Goal: Find contact information: Find contact information

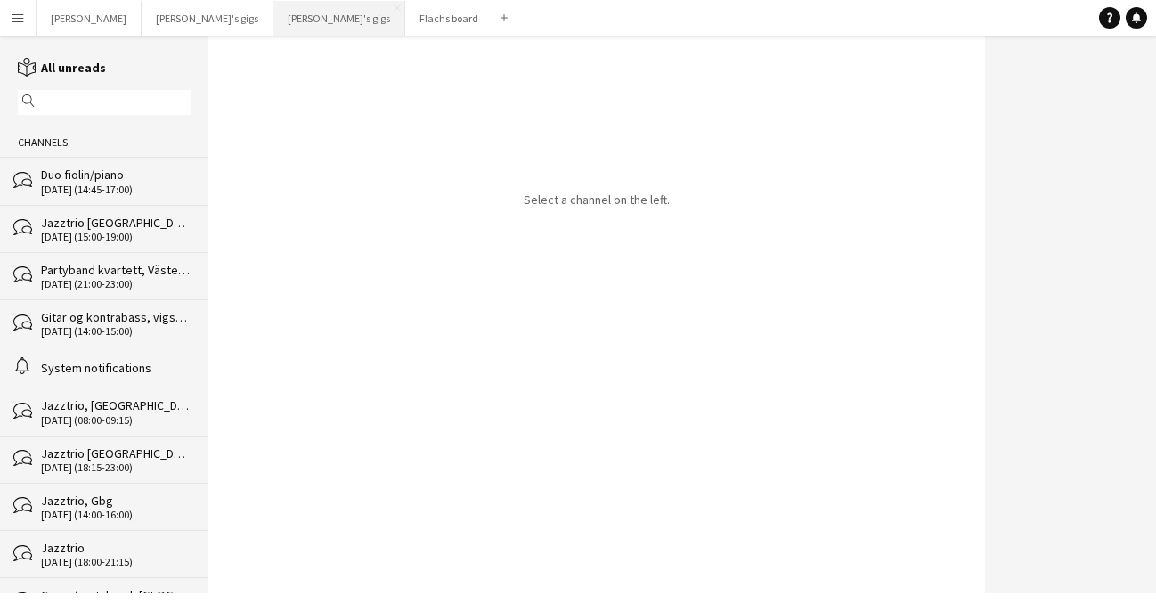
click at [273, 12] on button "[PERSON_NAME]'s gigs Close" at bounding box center [339, 18] width 132 height 35
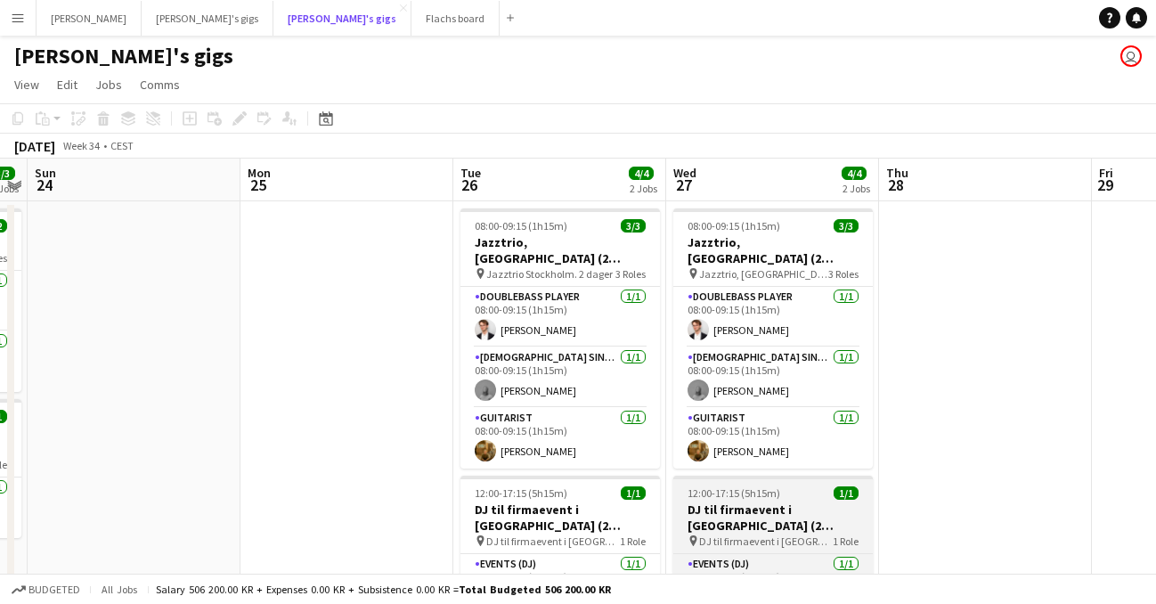
scroll to position [77, 0]
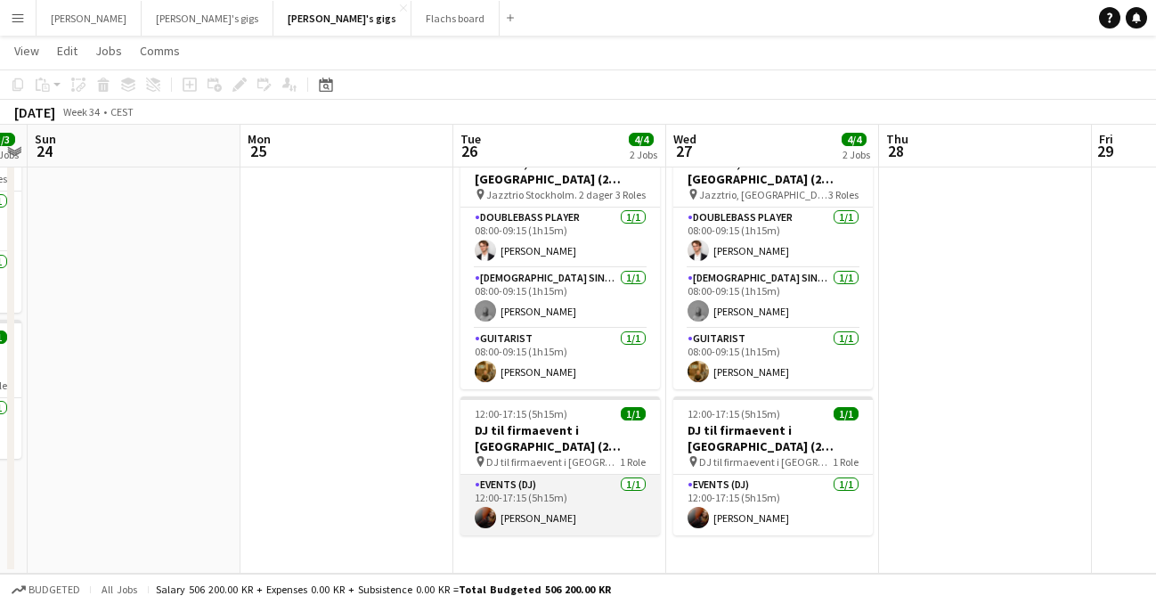
click at [560, 495] on app-card-role "Events (DJ) [DATE] 12:00-17:15 (5h15m) [PERSON_NAME]" at bounding box center [559, 505] width 199 height 61
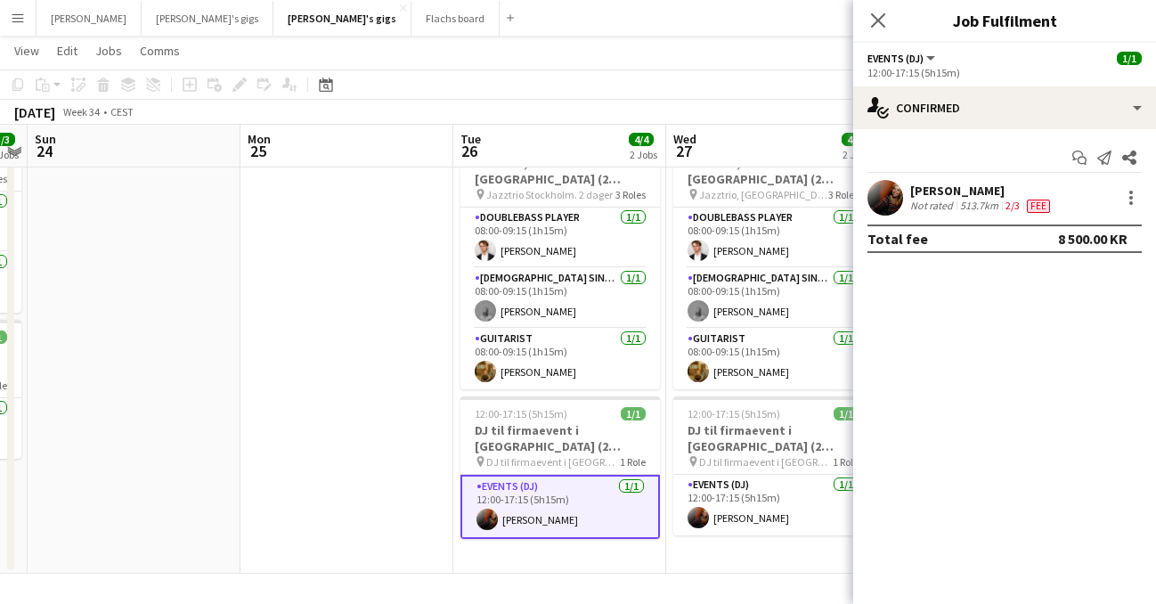
click at [892, 193] on app-user-avatar at bounding box center [885, 198] width 36 height 36
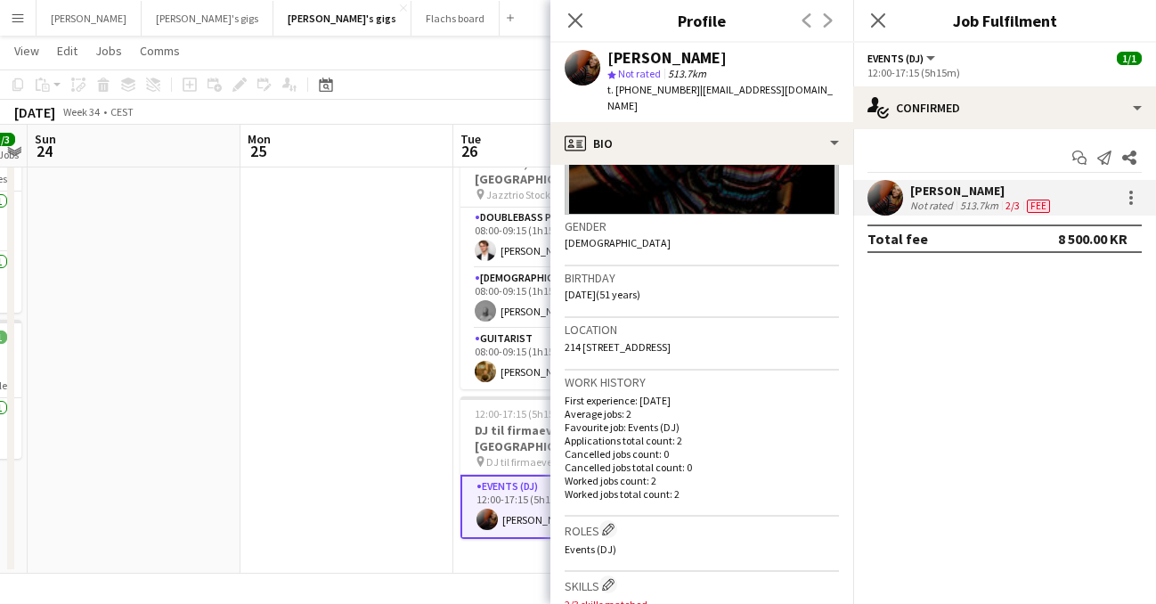
scroll to position [230, 0]
drag, startPoint x: 810, startPoint y: 333, endPoint x: 573, endPoint y: 311, distance: 237.9
click at [570, 320] on div "Location [STREET_ADDRESS]" at bounding box center [702, 346] width 274 height 52
click at [703, 409] on p "Average jobs: 2" at bounding box center [702, 415] width 274 height 13
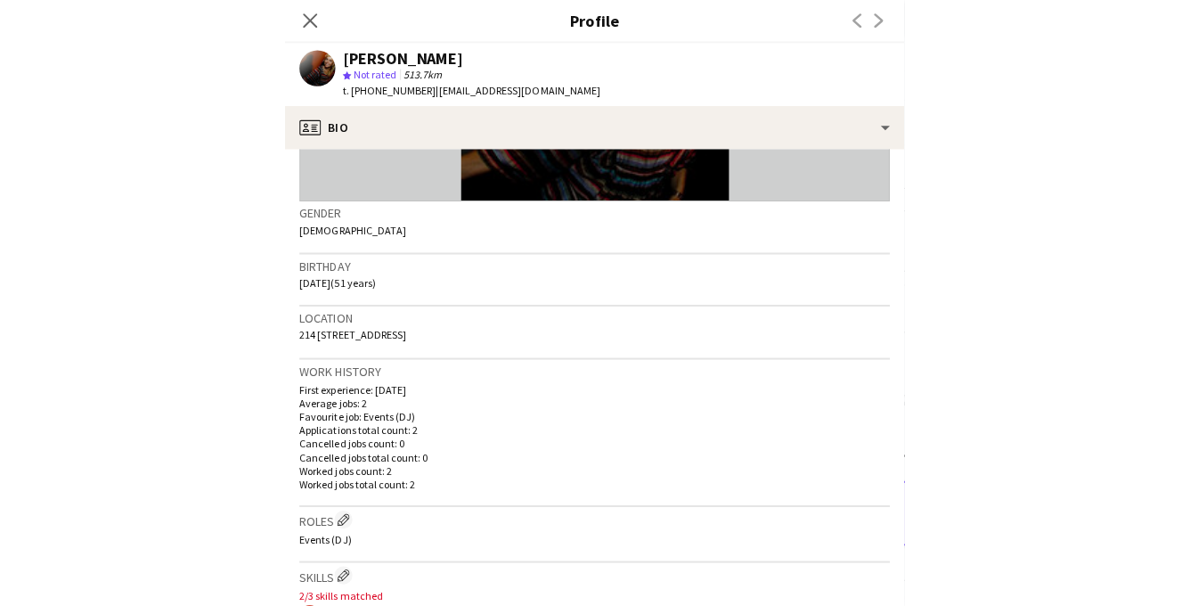
scroll to position [69, 0]
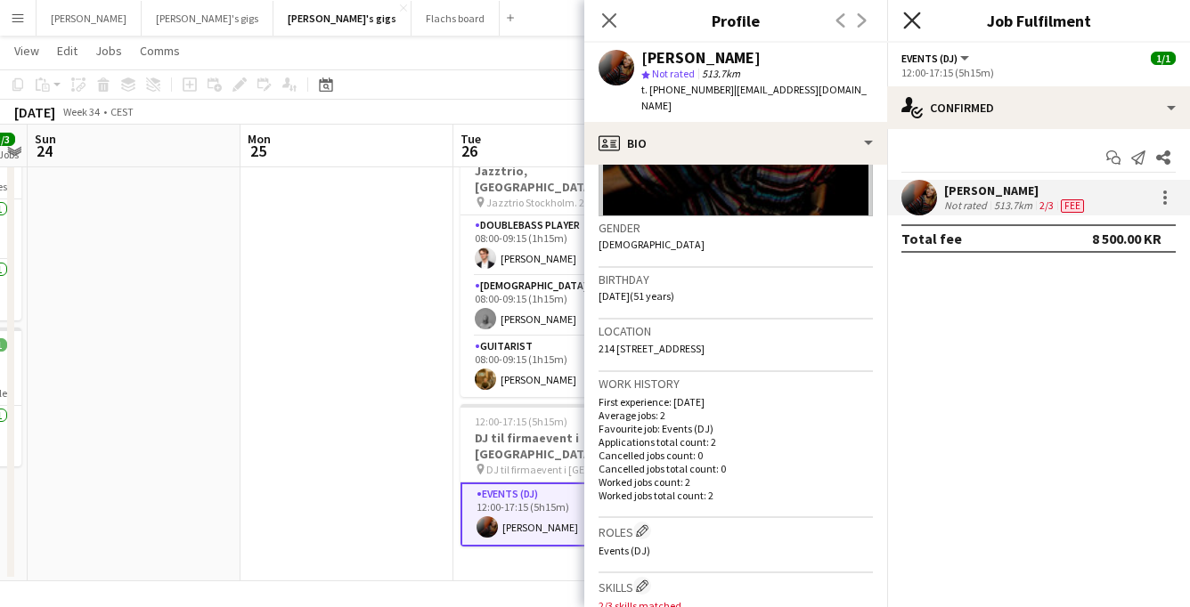
click at [914, 22] on icon at bounding box center [911, 20] width 17 height 17
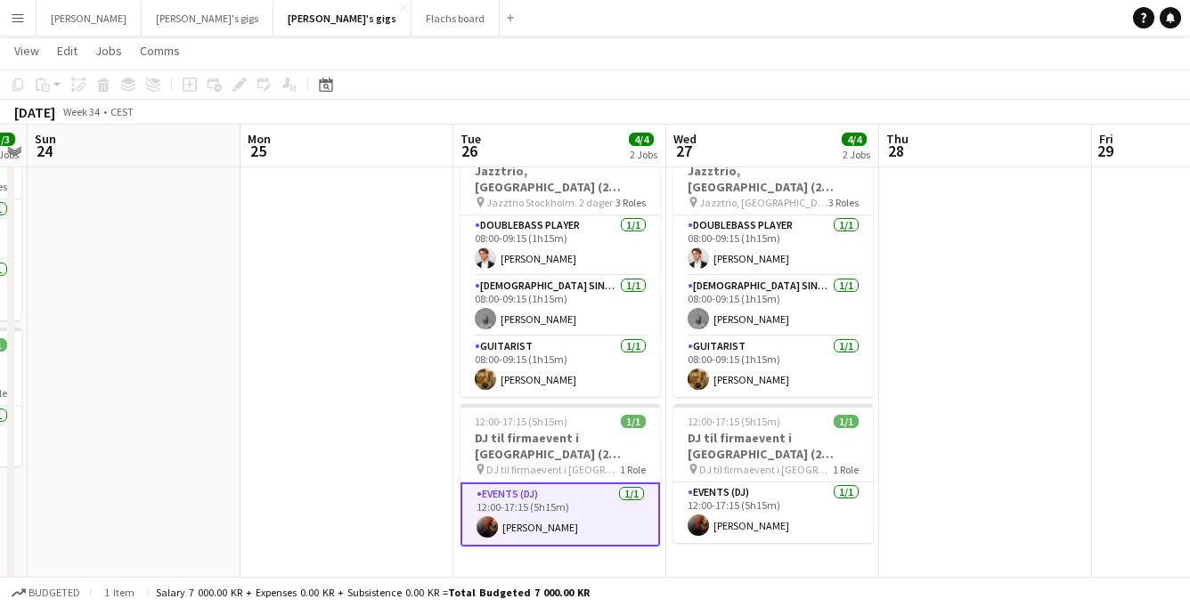
click at [557, 492] on app-card-role "Events (DJ) [DATE] 12:00-17:15 (5h15m) [PERSON_NAME]" at bounding box center [559, 515] width 199 height 64
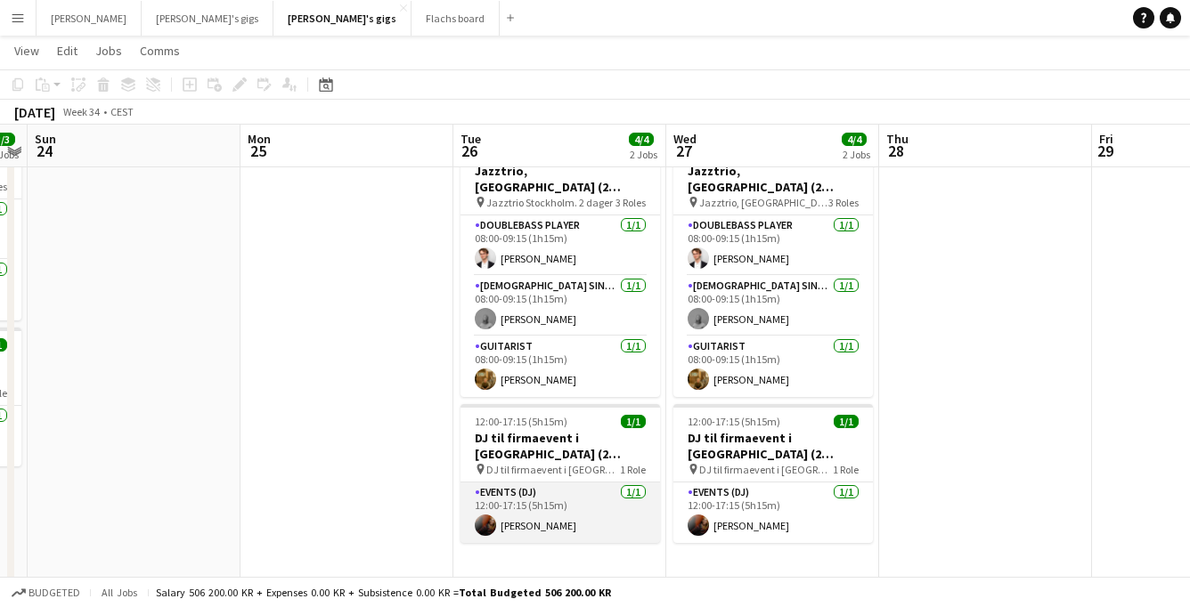
click at [563, 501] on app-card-role "Events (DJ) [DATE] 12:00-17:15 (5h15m) [PERSON_NAME]" at bounding box center [559, 513] width 199 height 61
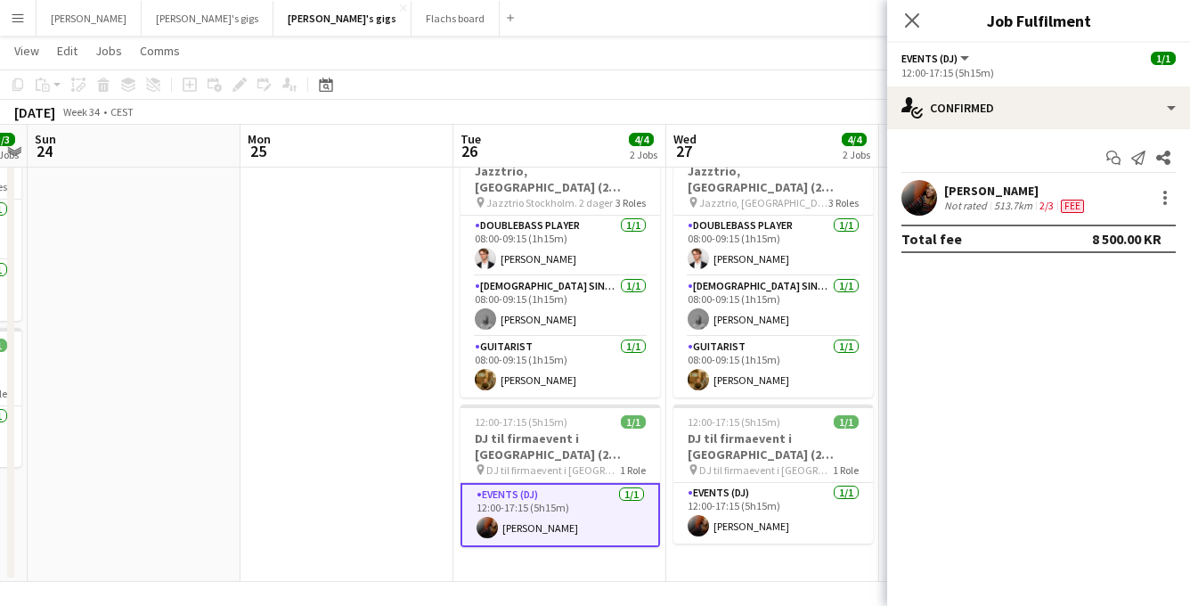
click at [568, 506] on app-card-role "Events (DJ) [DATE] 12:00-17:15 (5h15m) [PERSON_NAME]" at bounding box center [559, 515] width 199 height 64
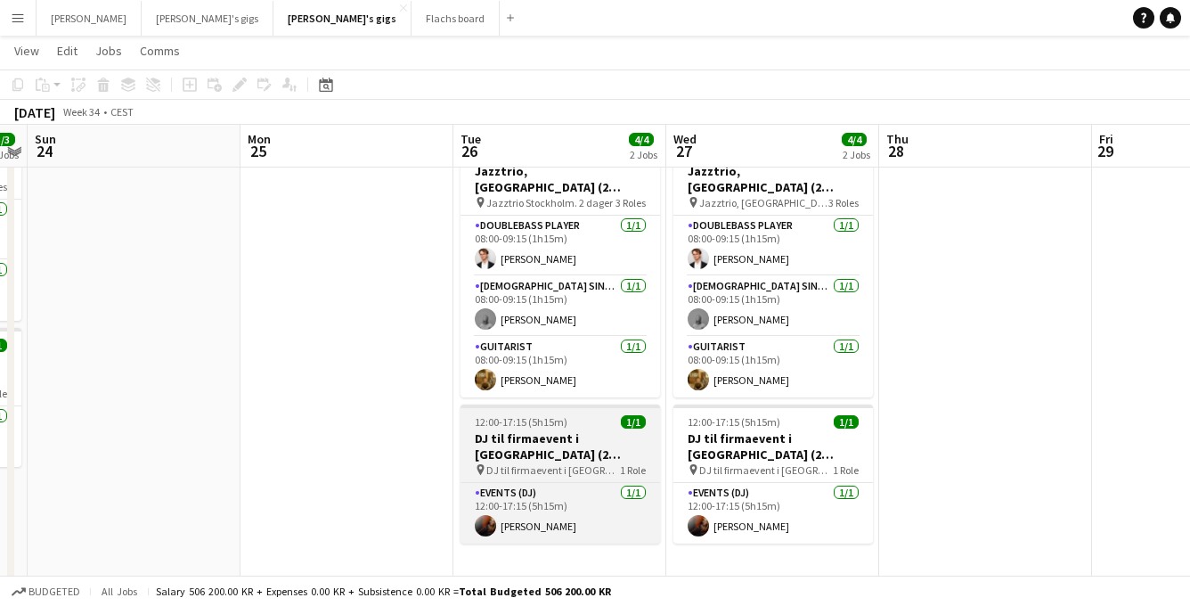
click at [579, 463] on span "DJ til firmaevent i [GEOGRAPHIC_DATA]" at bounding box center [553, 469] width 134 height 13
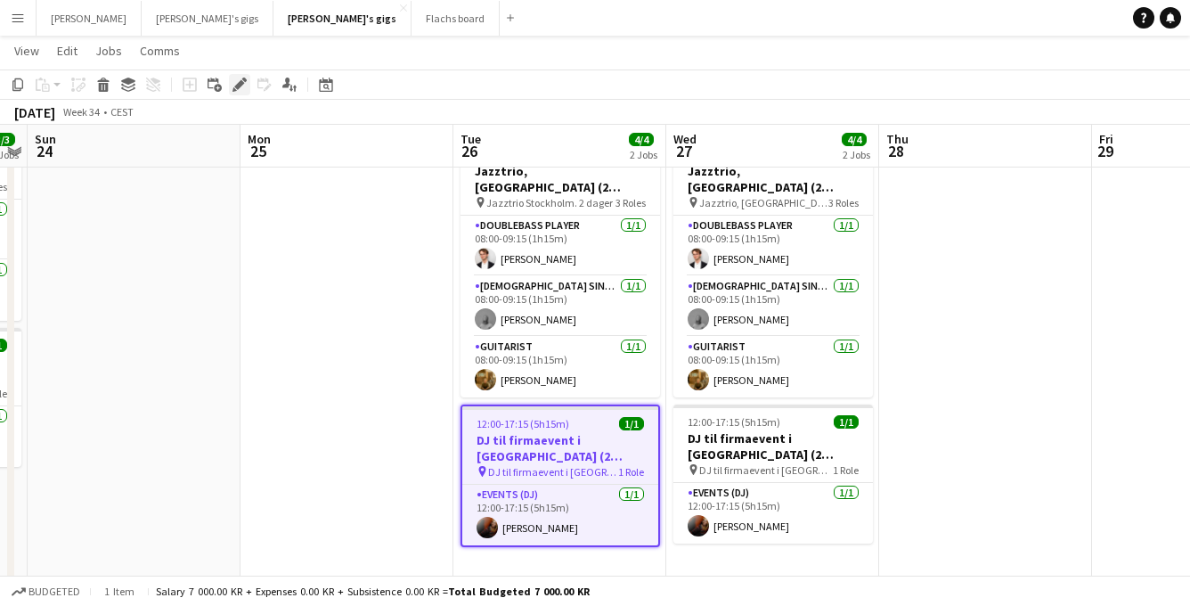
click at [236, 85] on icon at bounding box center [239, 85] width 10 height 10
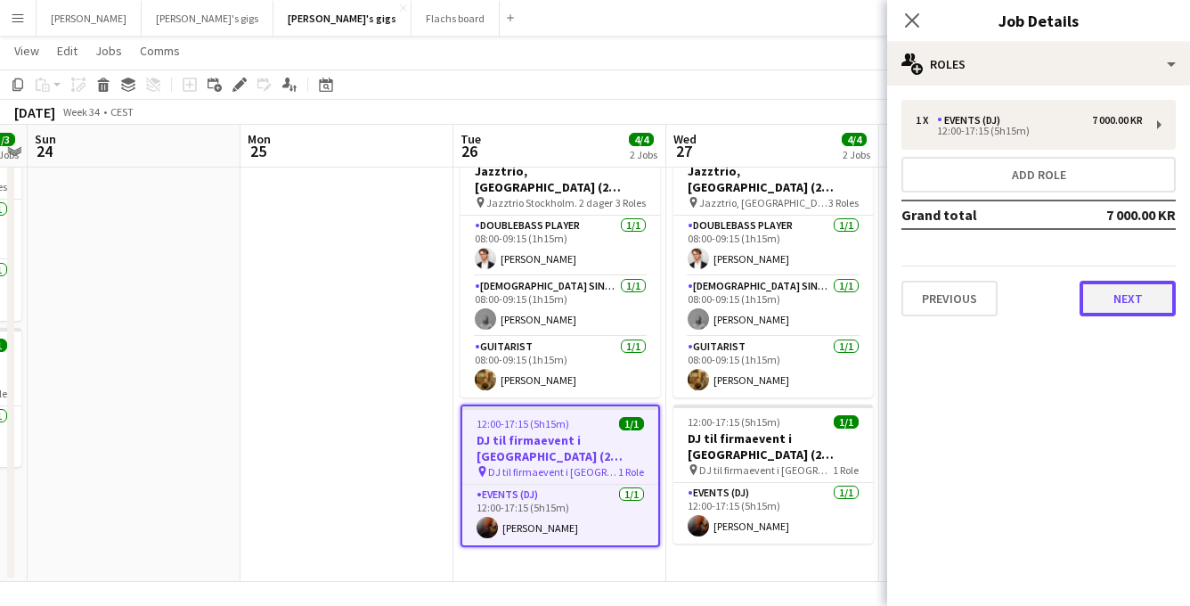
click at [1145, 307] on button "Next" at bounding box center [1127, 298] width 96 height 36
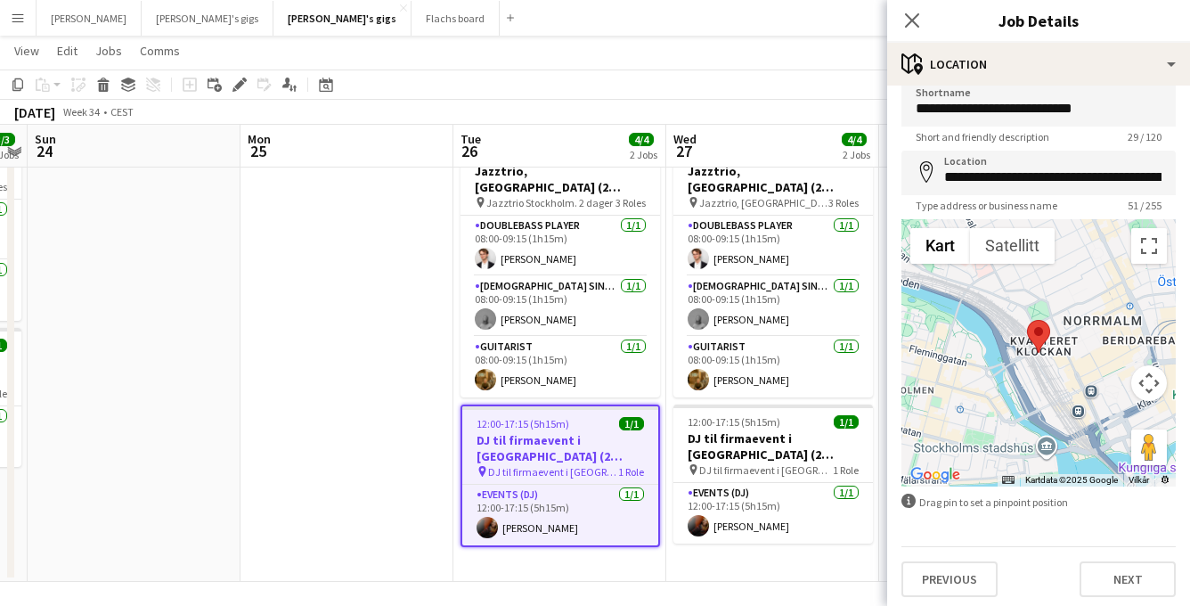
scroll to position [23, 0]
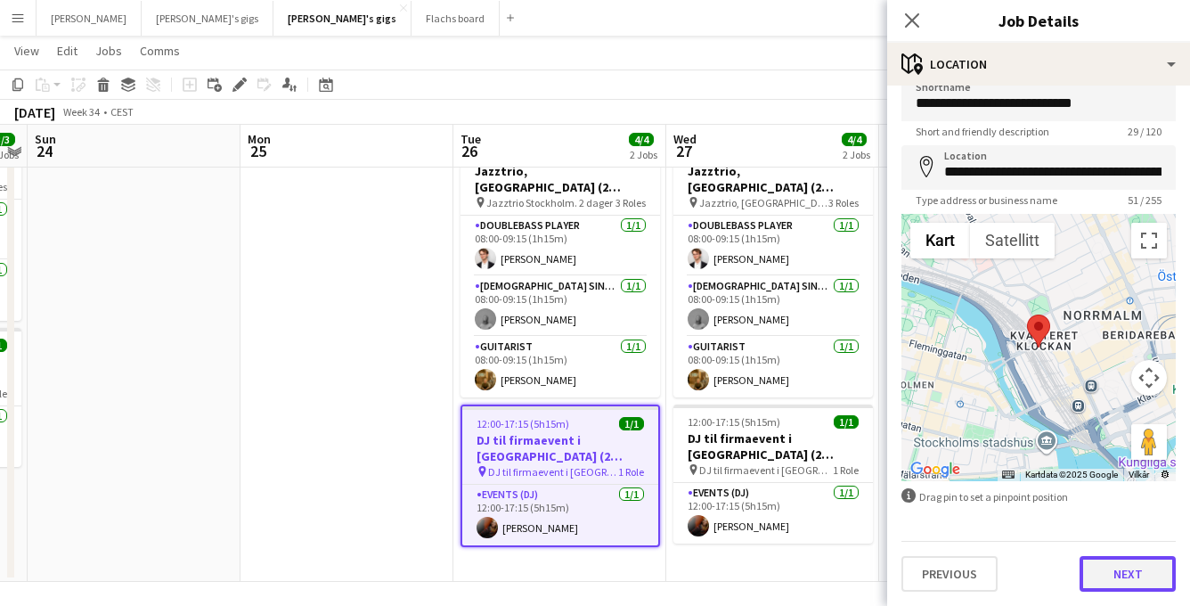
click at [1120, 586] on button "Next" at bounding box center [1127, 574] width 96 height 36
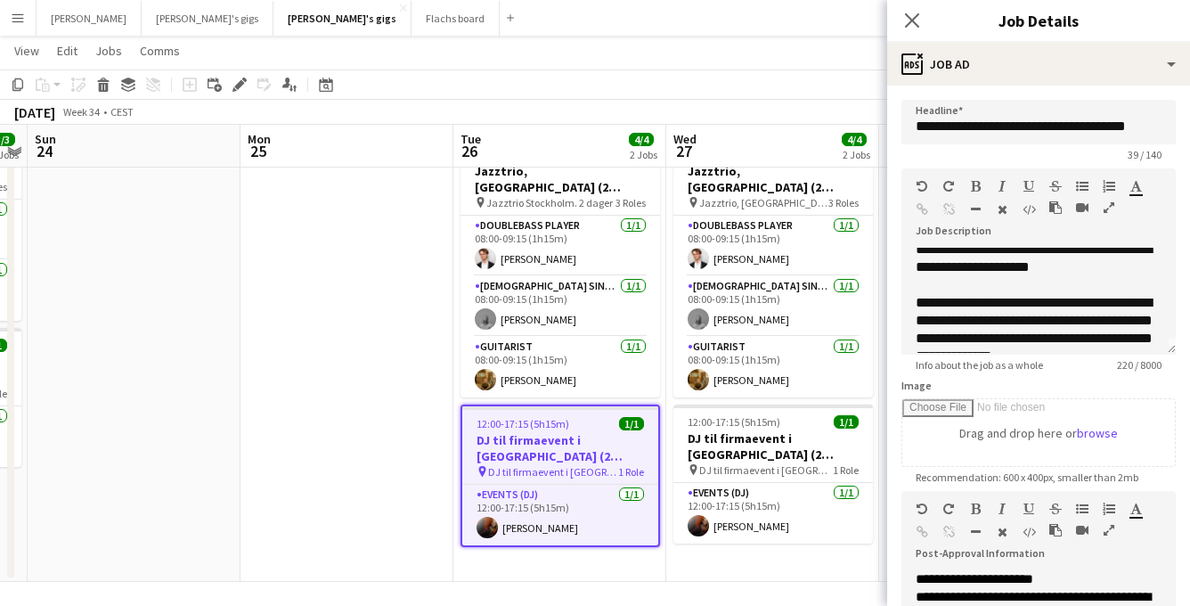
scroll to position [0, 0]
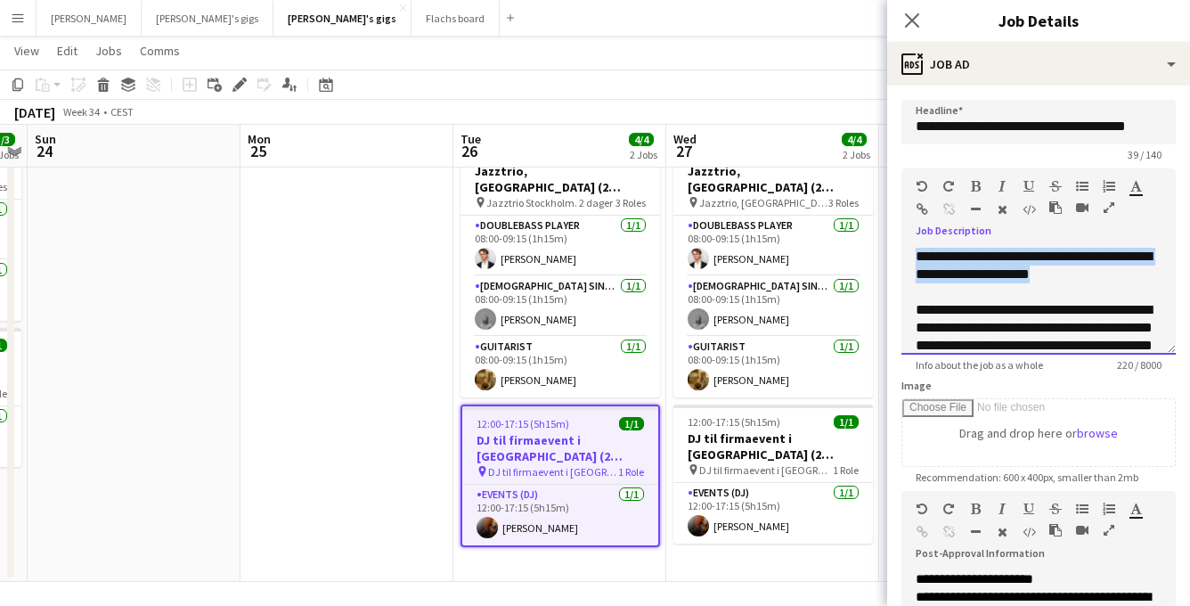
drag, startPoint x: 1058, startPoint y: 279, endPoint x: 904, endPoint y: 257, distance: 155.5
click at [904, 257] on div "**********" at bounding box center [1038, 301] width 274 height 107
copy span "**********"
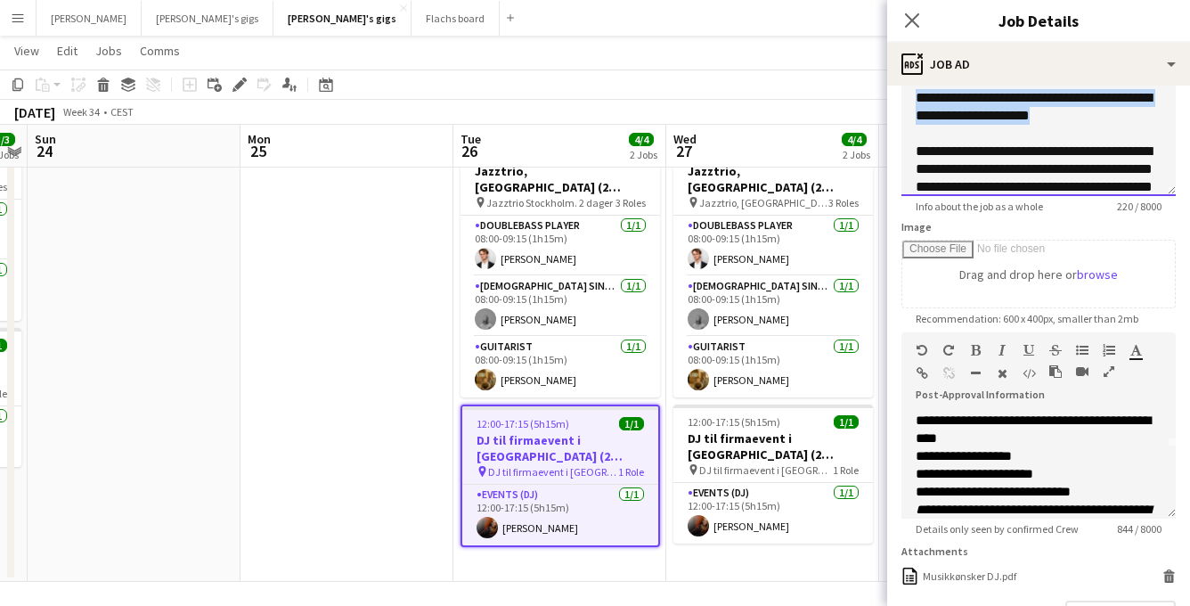
scroll to position [62, 0]
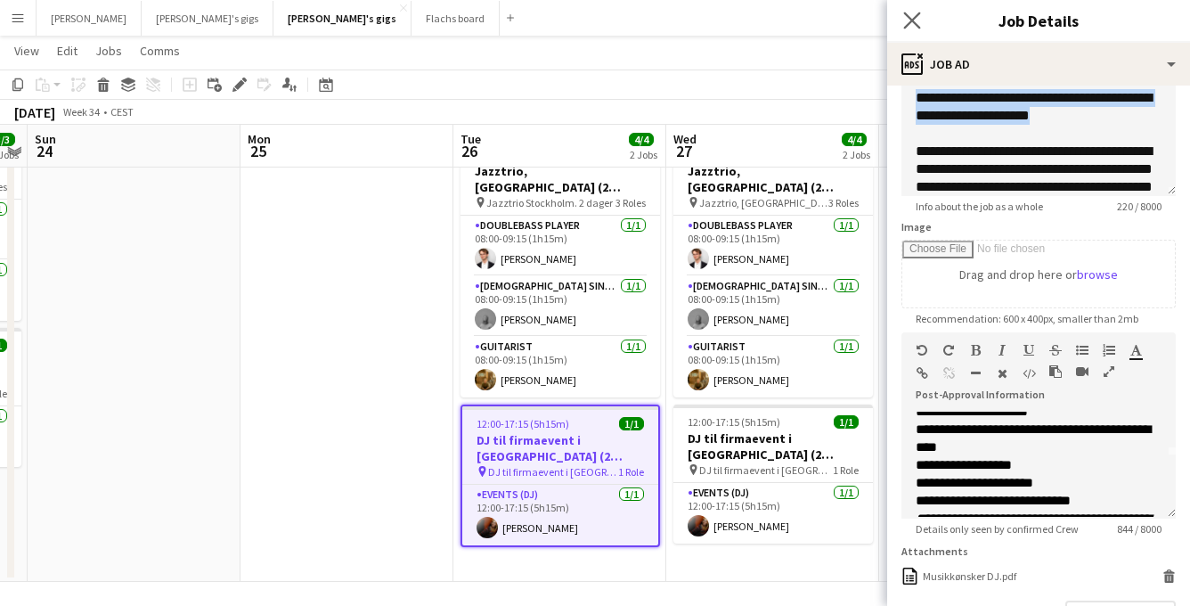
click at [901, 23] on app-icon "Close pop-in" at bounding box center [912, 21] width 26 height 26
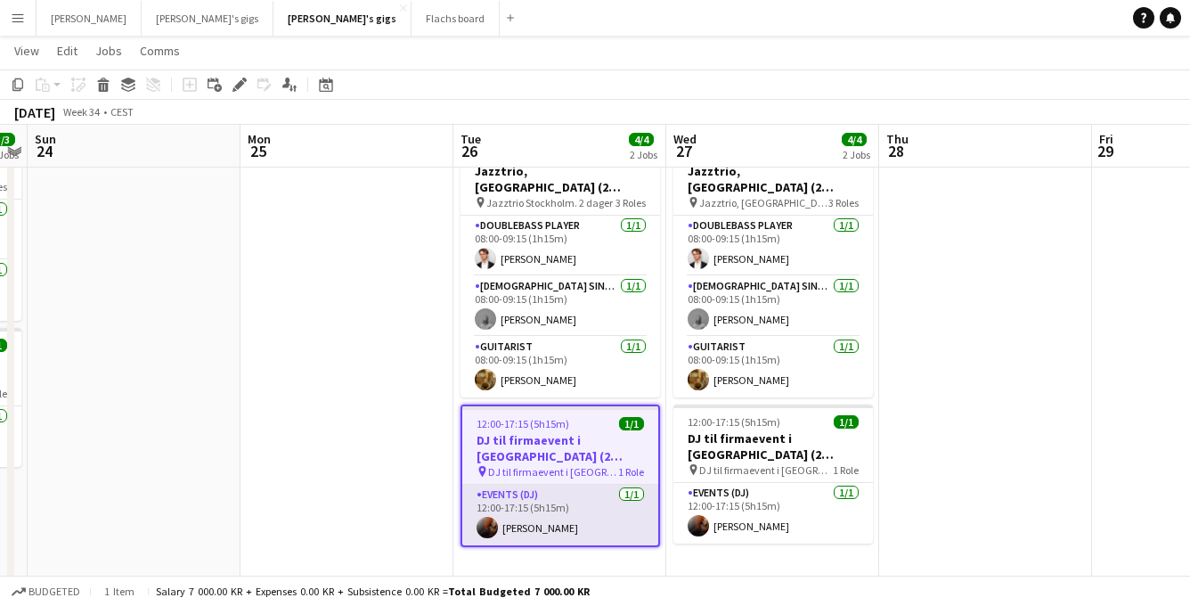
click at [544, 515] on app-card-role "Events (DJ) [DATE] 12:00-17:15 (5h15m) [PERSON_NAME]" at bounding box center [560, 514] width 196 height 61
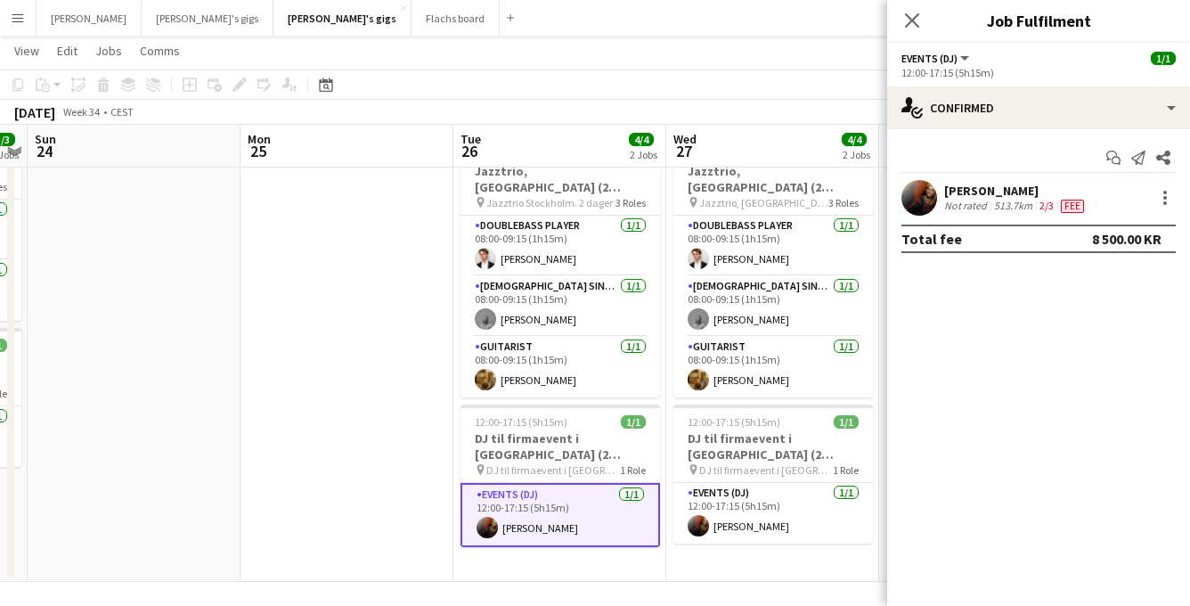
click at [927, 199] on app-user-avatar at bounding box center [919, 198] width 36 height 36
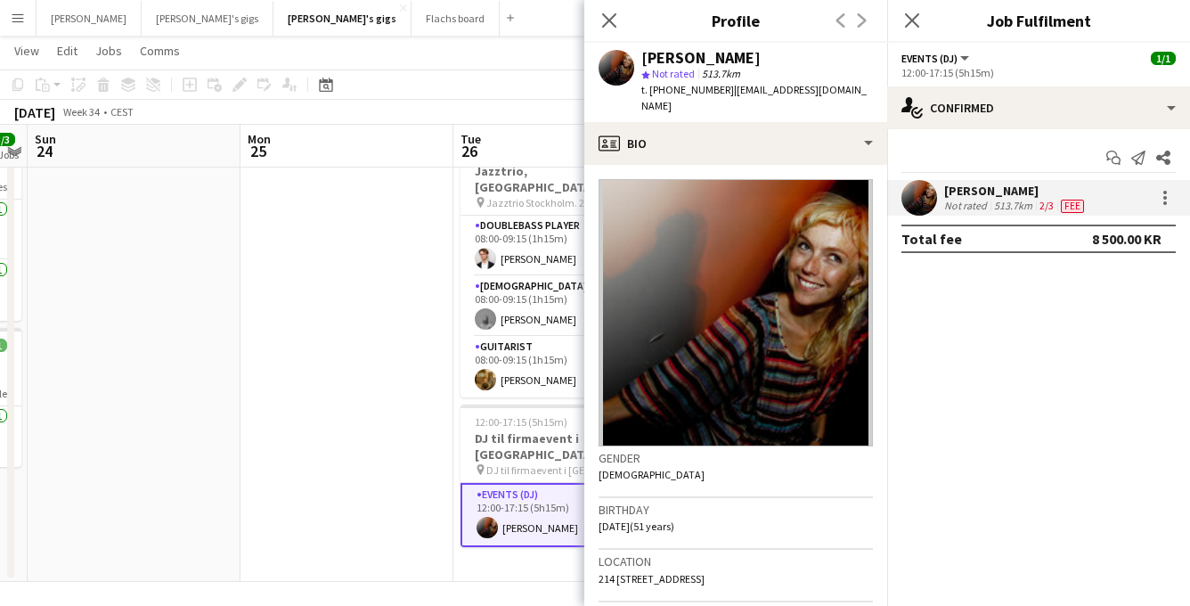
drag, startPoint x: 720, startPoint y: 91, endPoint x: 837, endPoint y: 93, distance: 116.7
click at [837, 93] on div "[PERSON_NAME] star Not rated 513.7km t. [PHONE_NUMBER] | [EMAIL_ADDRESS][DOMAIN…" at bounding box center [735, 82] width 303 height 79
copy span "[EMAIL_ADDRESS][DOMAIN_NAME]"
drag, startPoint x: 714, startPoint y: 91, endPoint x: 650, endPoint y: 91, distance: 64.1
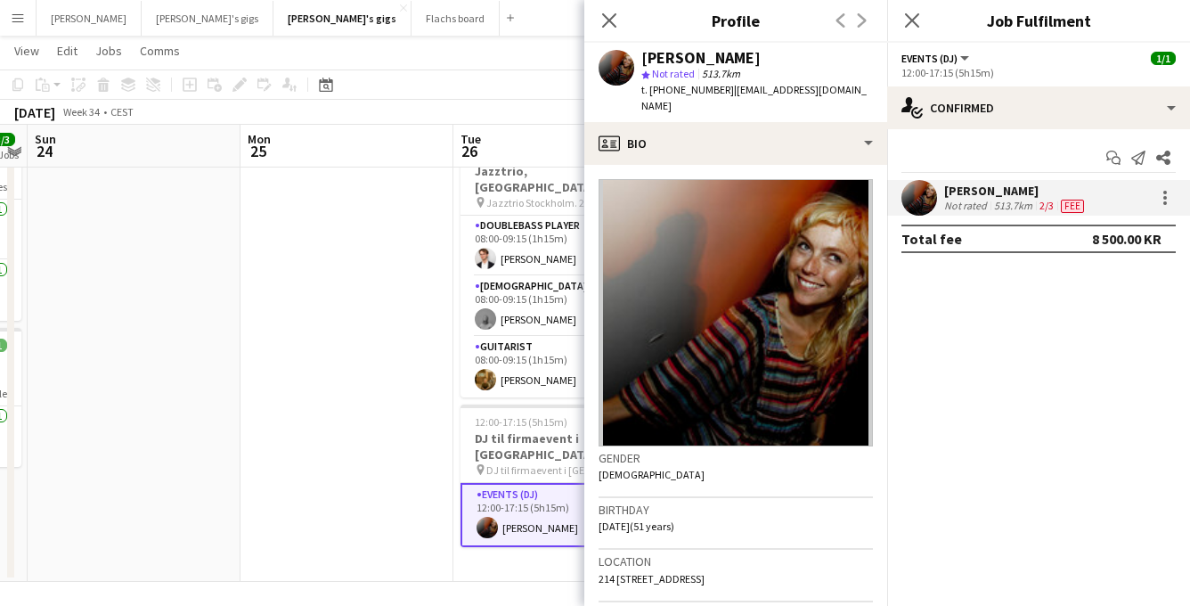
click at [650, 91] on span "t. [PHONE_NUMBER]" at bounding box center [687, 89] width 93 height 13
copy span "[PHONE_NUMBER]"
